Goal: Task Accomplishment & Management: Manage account settings

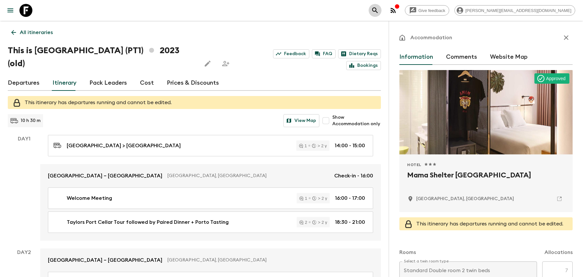
click at [378, 8] on icon "search adventures" at bounding box center [375, 10] width 6 height 6
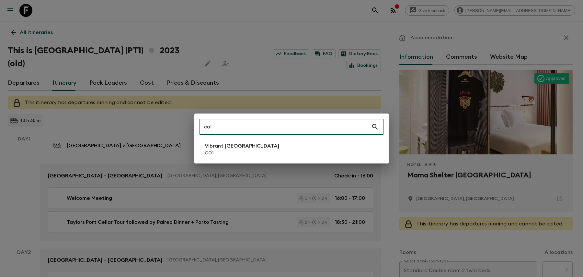
type input "co1"
click at [211, 156] on p "CO1" at bounding box center [242, 153] width 75 height 6
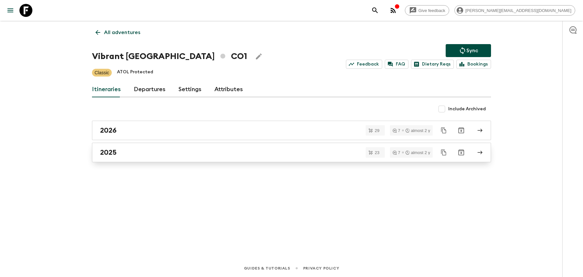
click at [189, 160] on link "2025" at bounding box center [291, 152] width 399 height 19
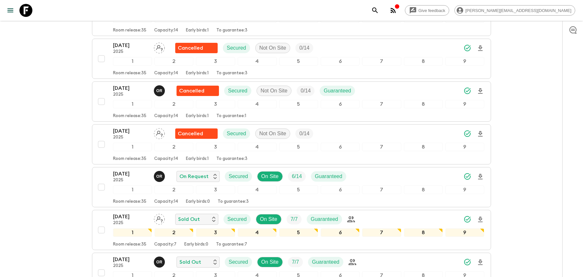
scroll to position [459, 0]
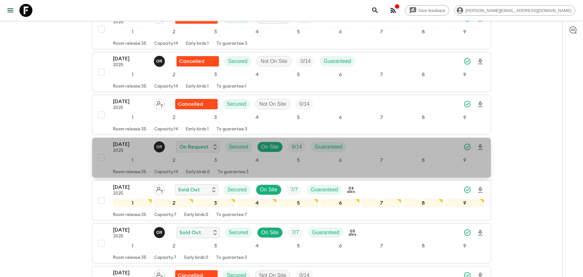
click at [393, 148] on div "[DATE] 2025 O R On Request Secured On Site 6 / 14 Guaranteed 1 2 3 4 5 6 7 8 9 …" at bounding box center [298, 157] width 371 height 34
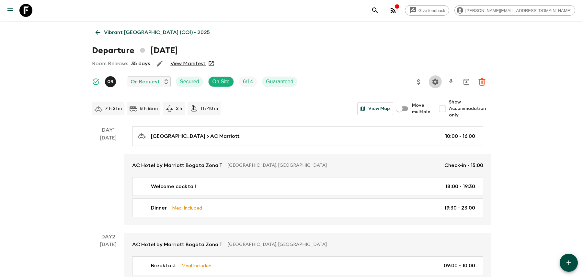
click at [437, 79] on icon "Settings" at bounding box center [436, 82] width 8 height 8
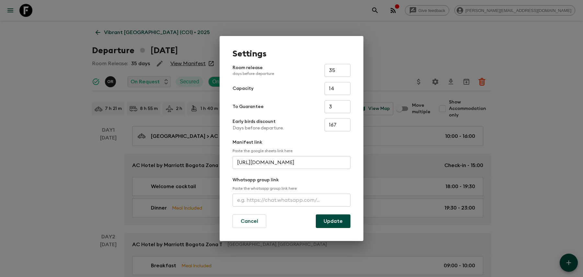
click at [263, 197] on input "text" at bounding box center [292, 199] width 118 height 13
paste input "[URL][DOMAIN_NAME]"
type input "[URL][DOMAIN_NAME]"
click at [331, 225] on button "Update" at bounding box center [333, 221] width 35 height 14
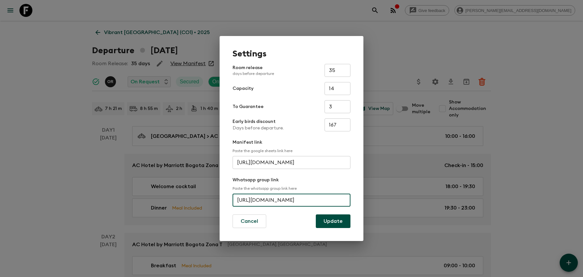
scroll to position [0, 0]
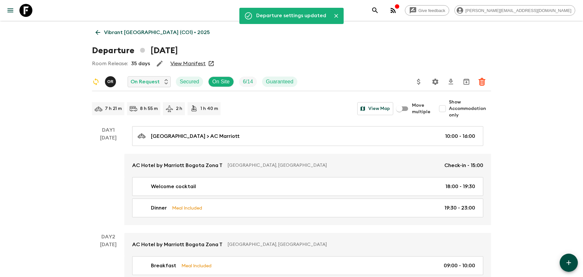
click at [379, 10] on icon "search adventures" at bounding box center [375, 10] width 8 height 8
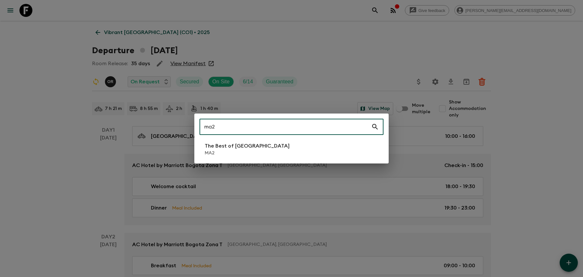
type input "ma2"
click at [258, 143] on li "The Best of [GEOGRAPHIC_DATA] MA2" at bounding box center [292, 149] width 184 height 18
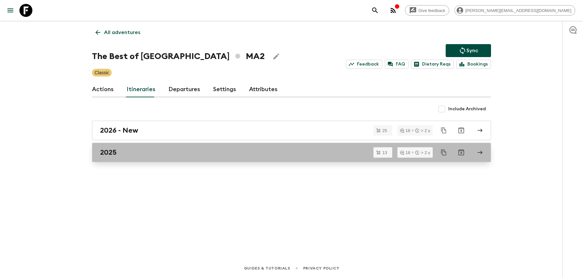
click at [252, 159] on link "2025" at bounding box center [291, 152] width 399 height 19
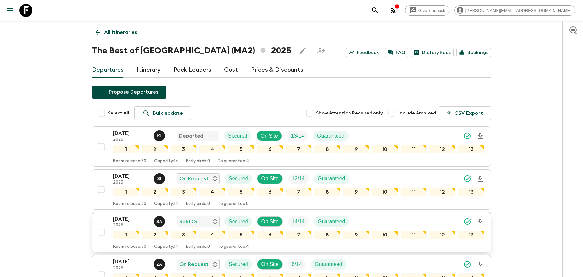
scroll to position [91, 0]
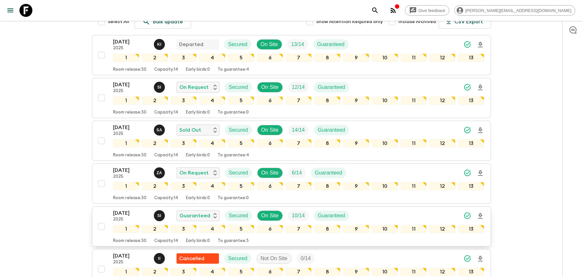
click at [379, 210] on div "[DATE] 2025 S I Guaranteed Secured On Site 10 / 14 Guaranteed" at bounding box center [298, 215] width 371 height 13
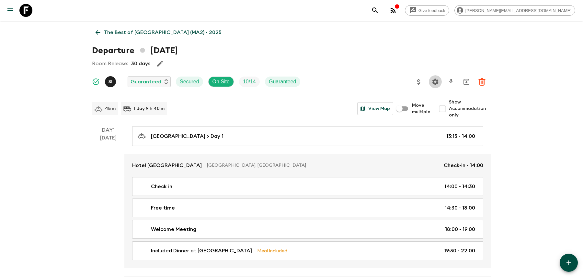
click at [439, 77] on button "Settings" at bounding box center [435, 81] width 13 height 13
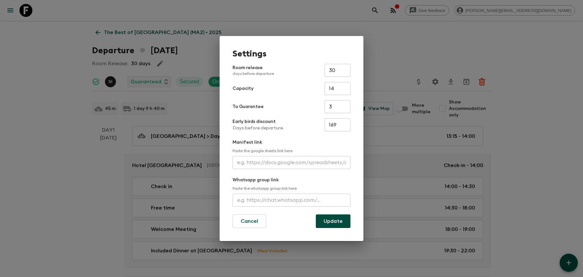
click at [283, 203] on input "text" at bounding box center [292, 199] width 118 height 13
paste input "[URL][DOMAIN_NAME]"
type input "[URL][DOMAIN_NAME]"
click at [340, 222] on button "Update" at bounding box center [333, 221] width 35 height 14
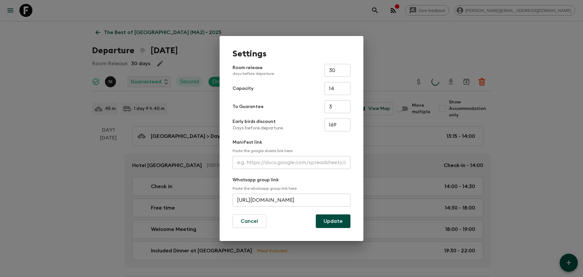
scroll to position [0, 0]
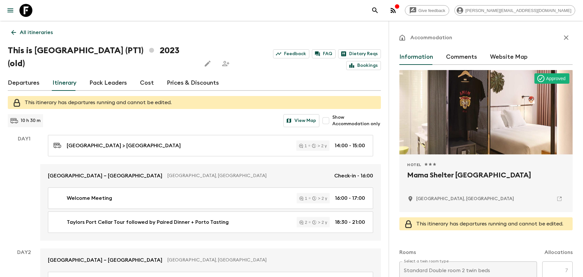
click at [430, 9] on div "Give feedback becky.j@flashpack.com" at bounding box center [291, 10] width 583 height 21
click at [379, 11] on icon "search adventures" at bounding box center [375, 10] width 8 height 8
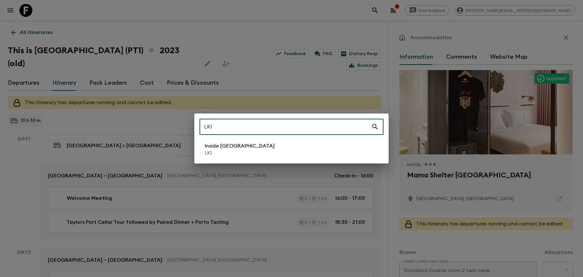
type input "LK1"
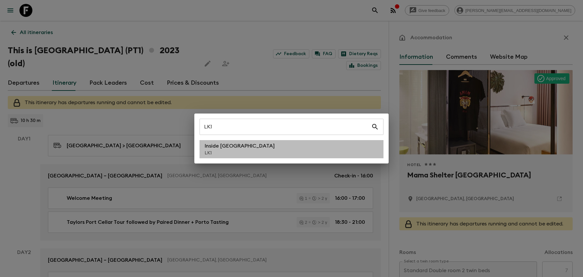
click at [213, 152] on p "LK1" at bounding box center [240, 153] width 70 height 6
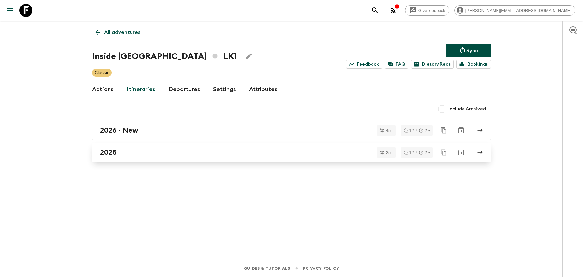
click at [211, 153] on div "2025" at bounding box center [285, 152] width 371 height 8
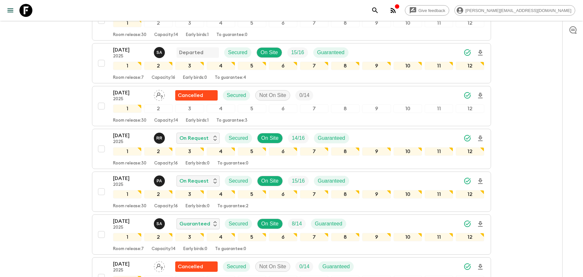
scroll to position [384, 0]
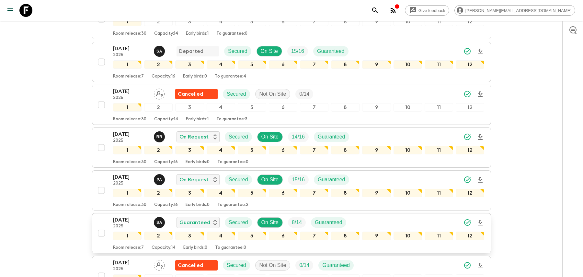
click at [393, 216] on div "18 Oct 2025 2025 S A Guaranteed Secured On Site 8 / 14 Guaranteed" at bounding box center [298, 222] width 371 height 13
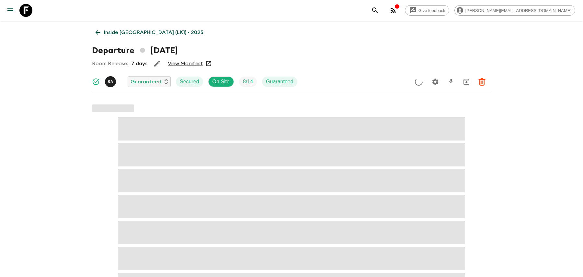
click at [438, 84] on icon "Settings" at bounding box center [436, 82] width 8 height 8
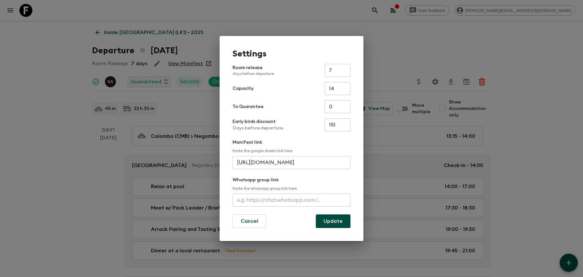
click at [245, 204] on input "text" at bounding box center [292, 199] width 118 height 13
paste input "https://chat.whatsapp.com/invite/Ln7wZUhJZ3w59XWsfJ5Uf6"
type input "https://chat.whatsapp.com/invite/Ln7wZUhJZ3w59XWsfJ5Uf6"
click at [342, 221] on button "Update" at bounding box center [333, 221] width 35 height 14
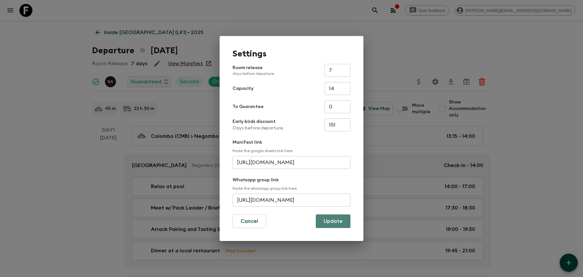
scroll to position [0, 0]
